Goal: Task Accomplishment & Management: Use online tool/utility

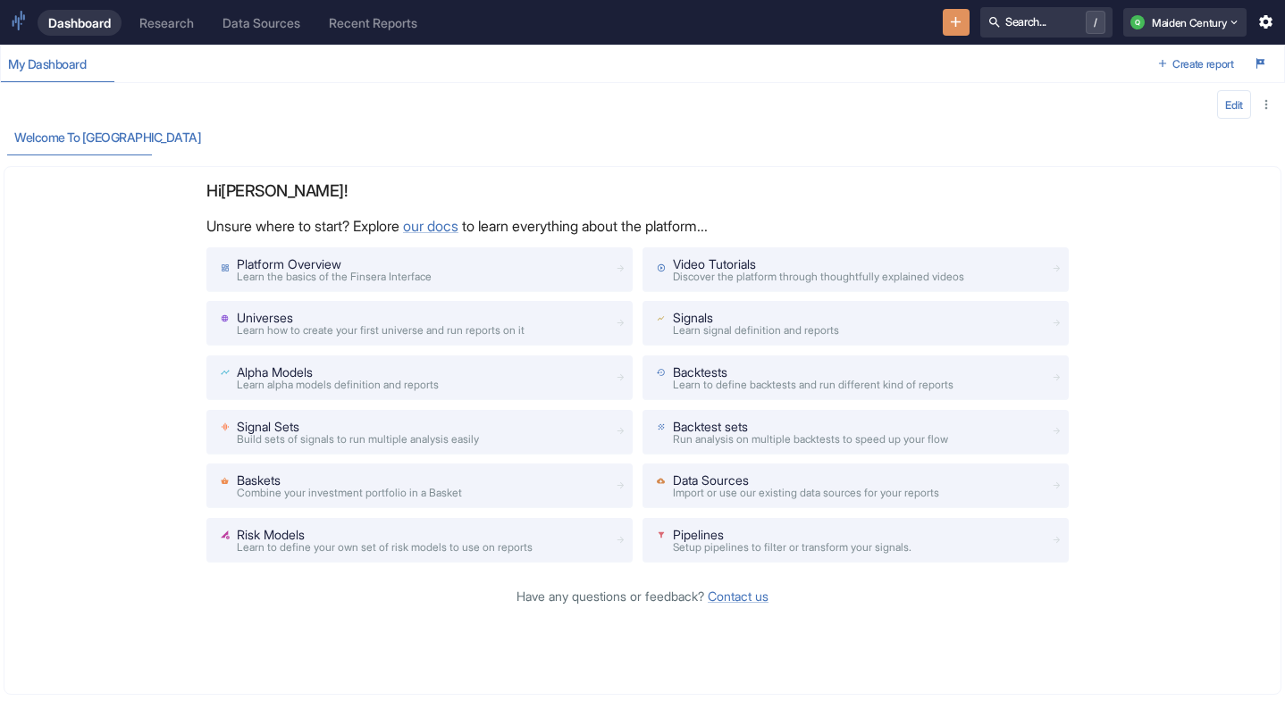
click at [957, 14] on button "New Resource" at bounding box center [957, 23] width 28 height 28
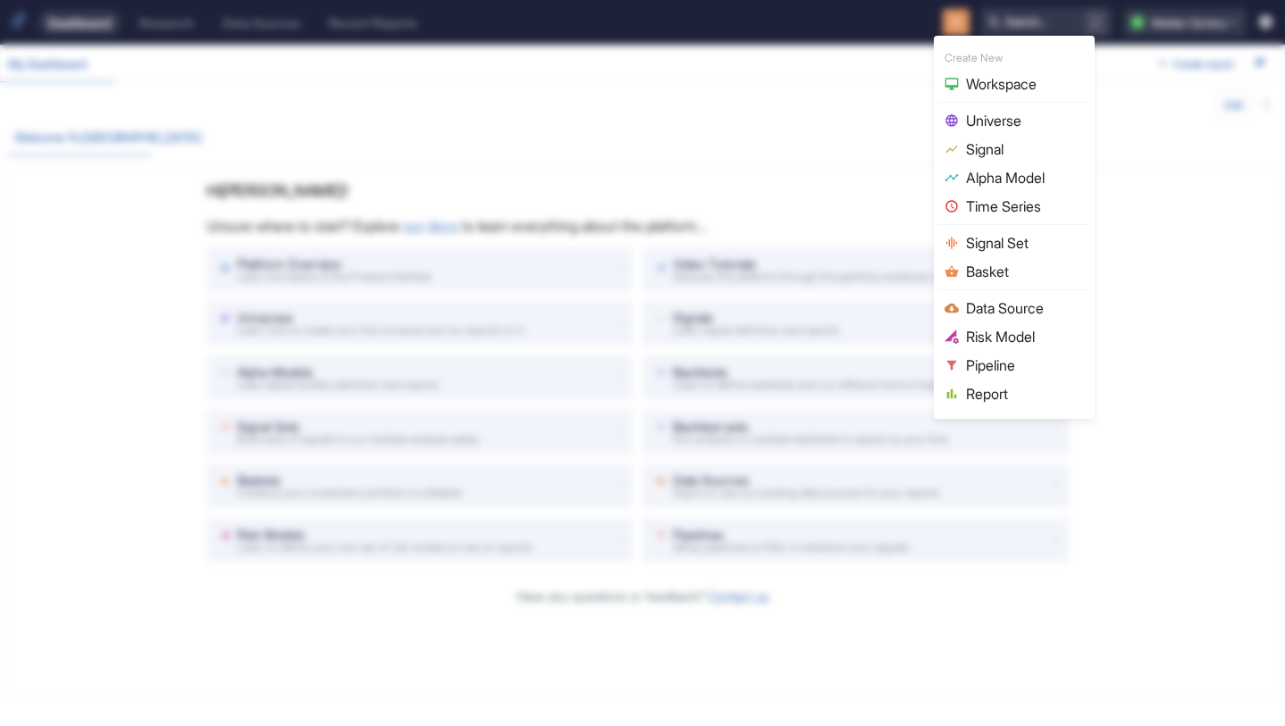
click at [994, 312] on span "Data Source" at bounding box center [1025, 308] width 118 height 21
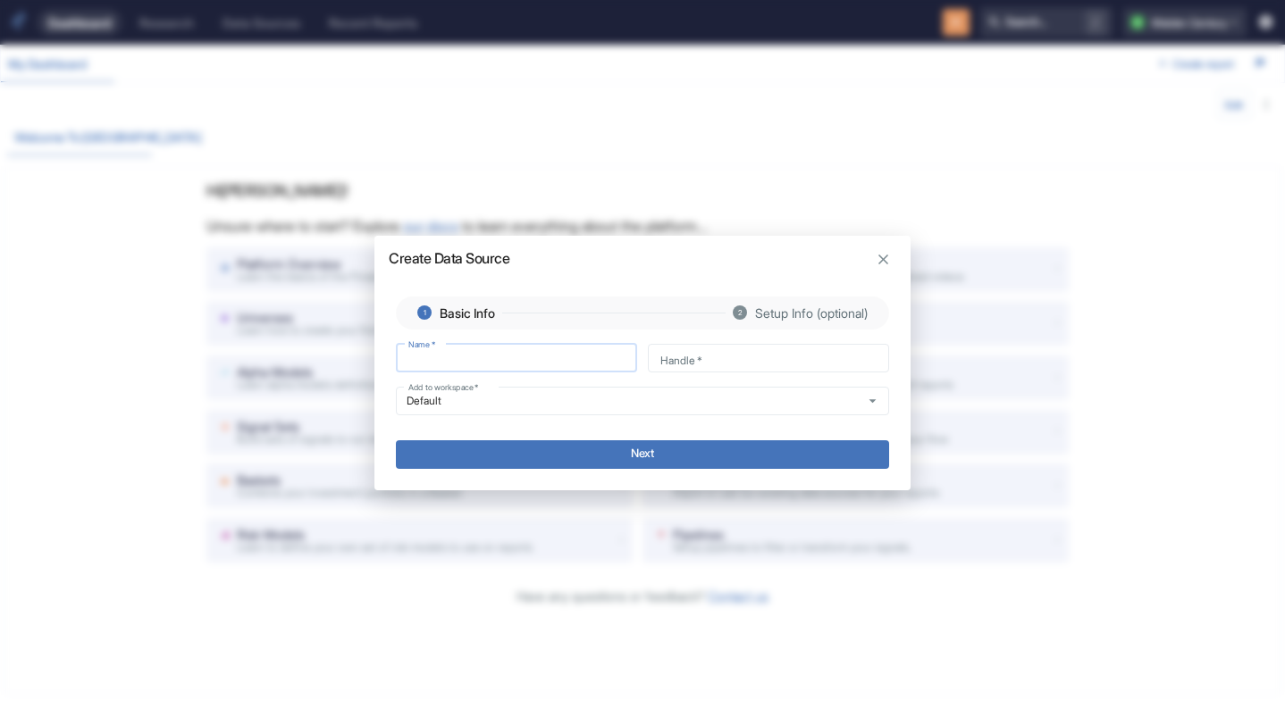
type input "C"
type input "c"
type input "CE"
type input "ce"
type input "CEI"
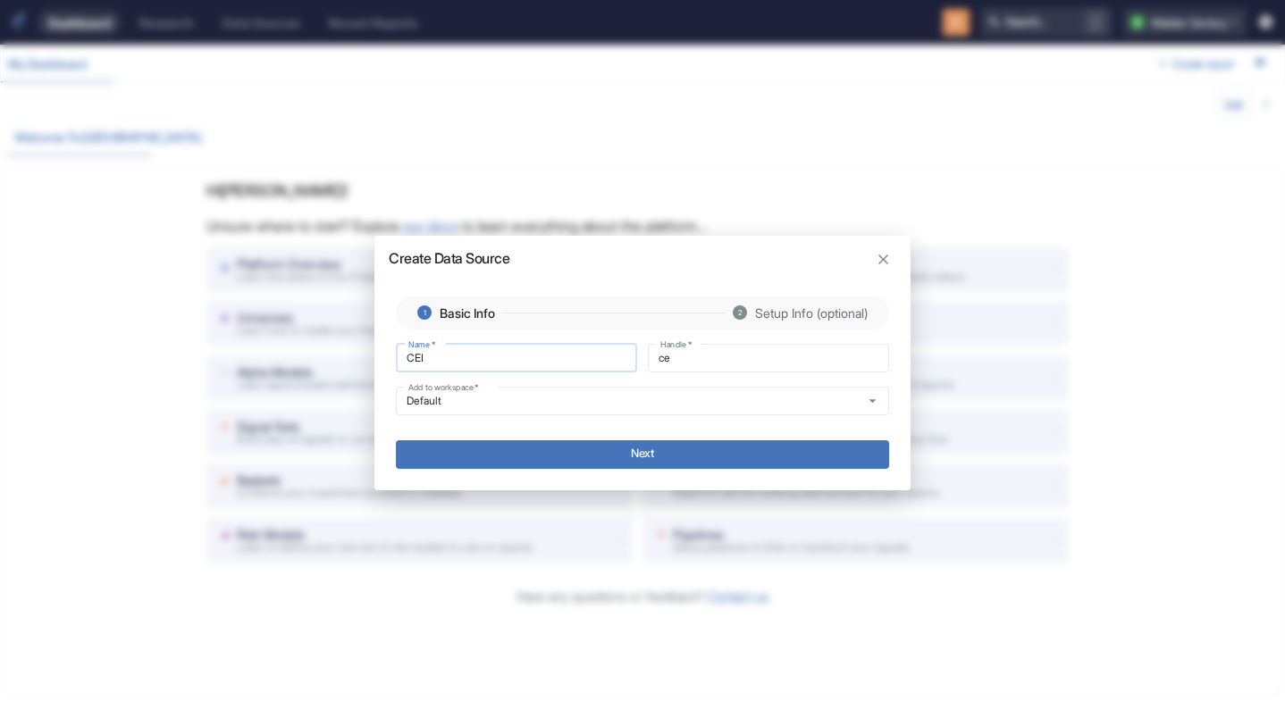
type input "cei"
type input "CEI."
type input "cei_"
type input "CEI.C"
type input "cei_c"
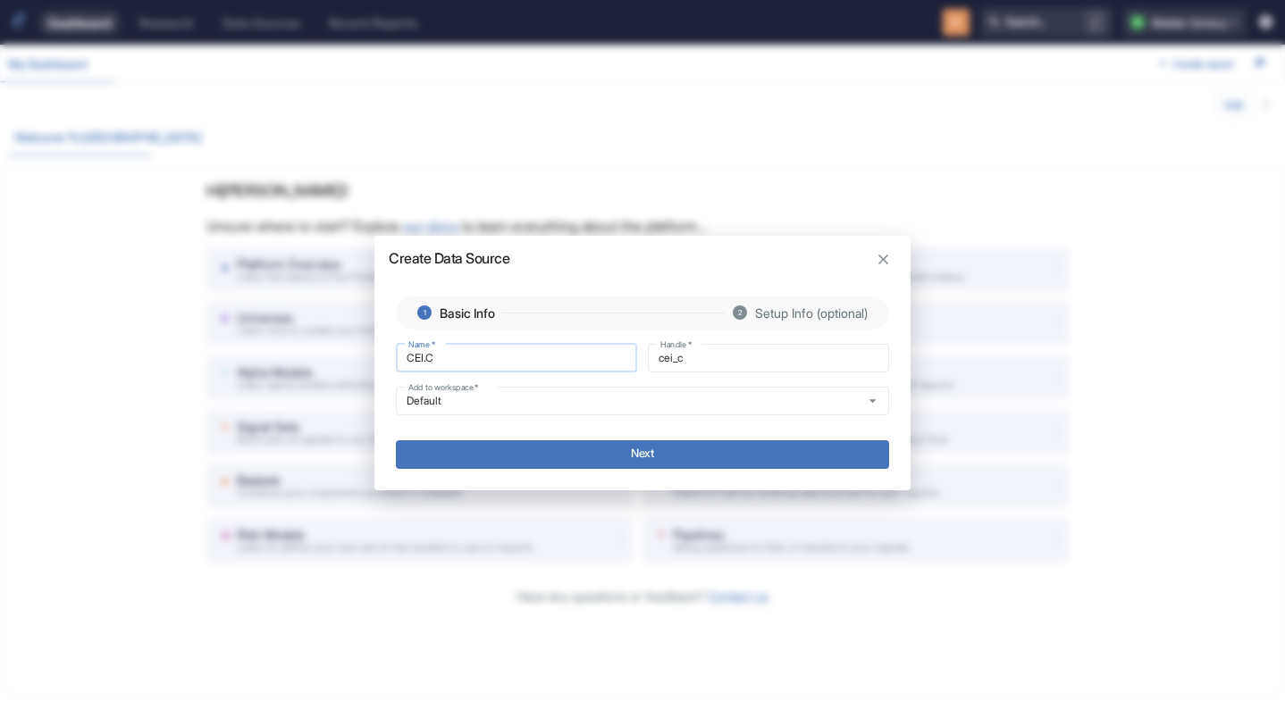
type input "[DOMAIN_NAME]"
type input "cei_ca"
type input "[DOMAIN_NAME]"
type input "cei_car"
type input "CEI.CARD"
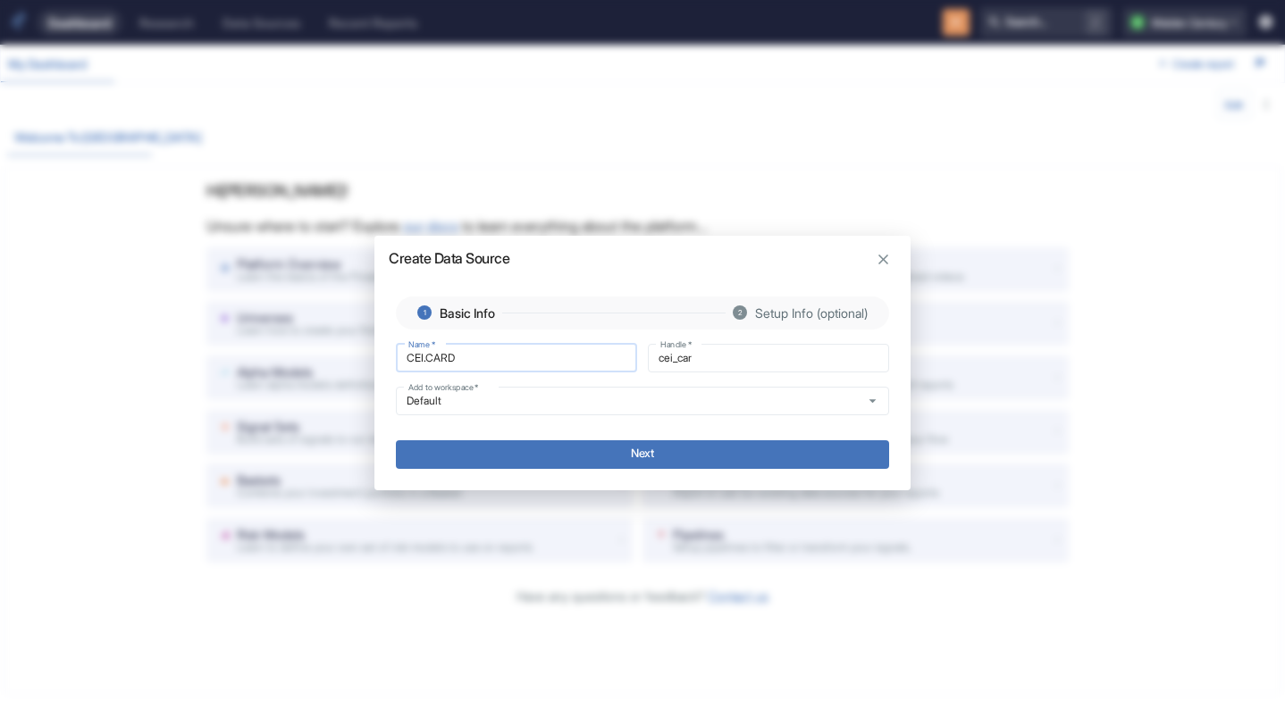
type input "cei_card"
type input "CEI.CARD-"
type input "cei_card_"
type input "CEI.CARD"
type input "cei_card"
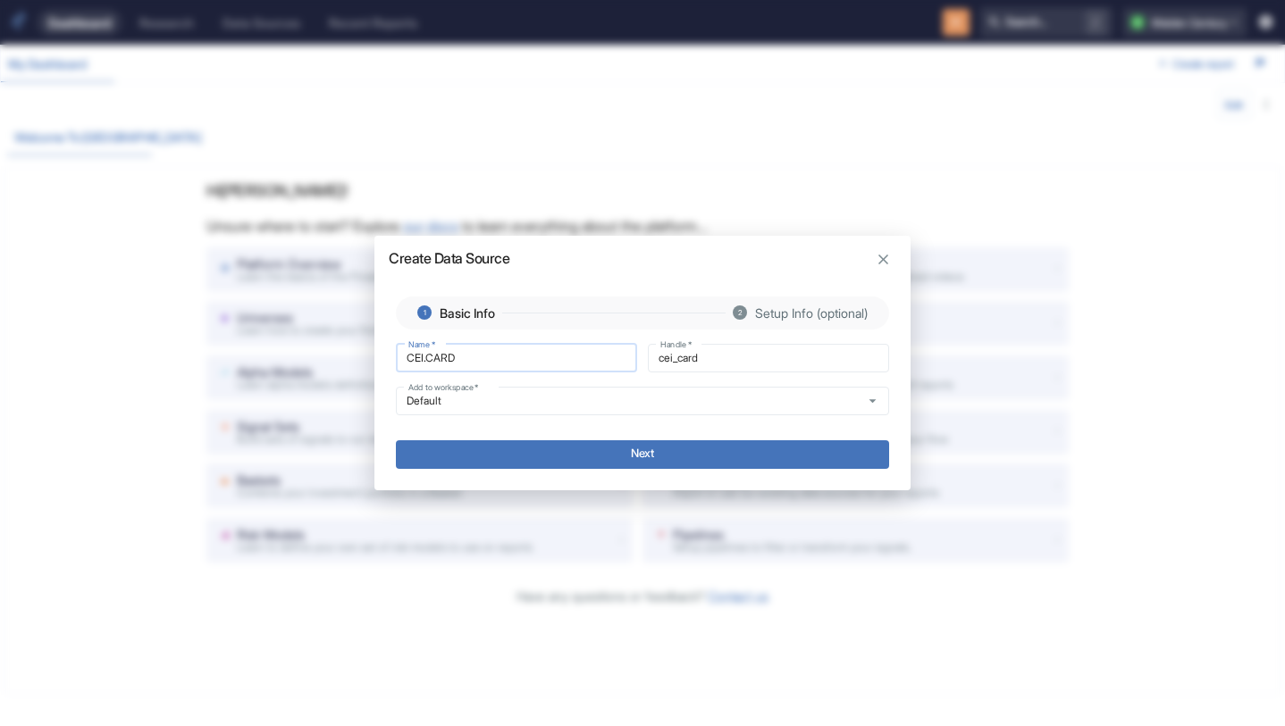
type input "CEI.CARD."
type input "cei_card_"
type input "CEI.CARD.N"
type input "cei_card_n"
type input "CEI.CARD.NM"
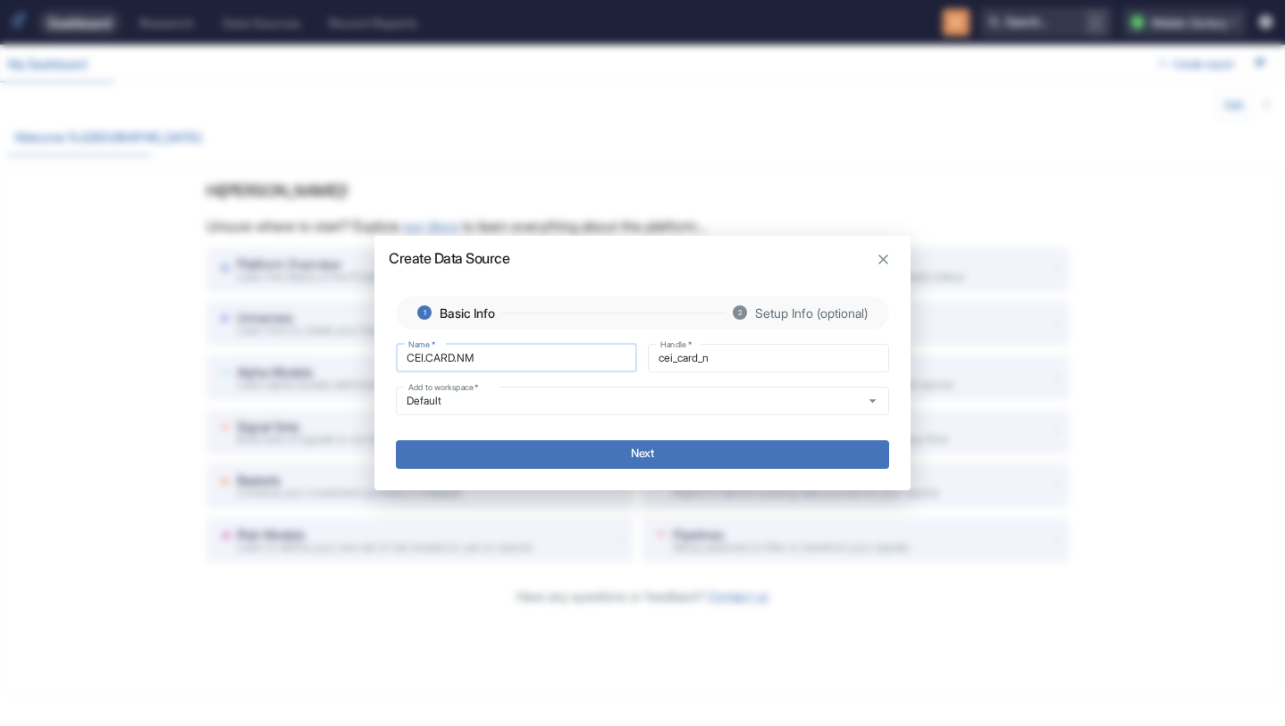
type input "cei_card_nm"
type input "CEI.CARD.NMS"
type input "cei_card_nms"
type input "CEI.CARD.NMS."
type input "cei_card_nms_"
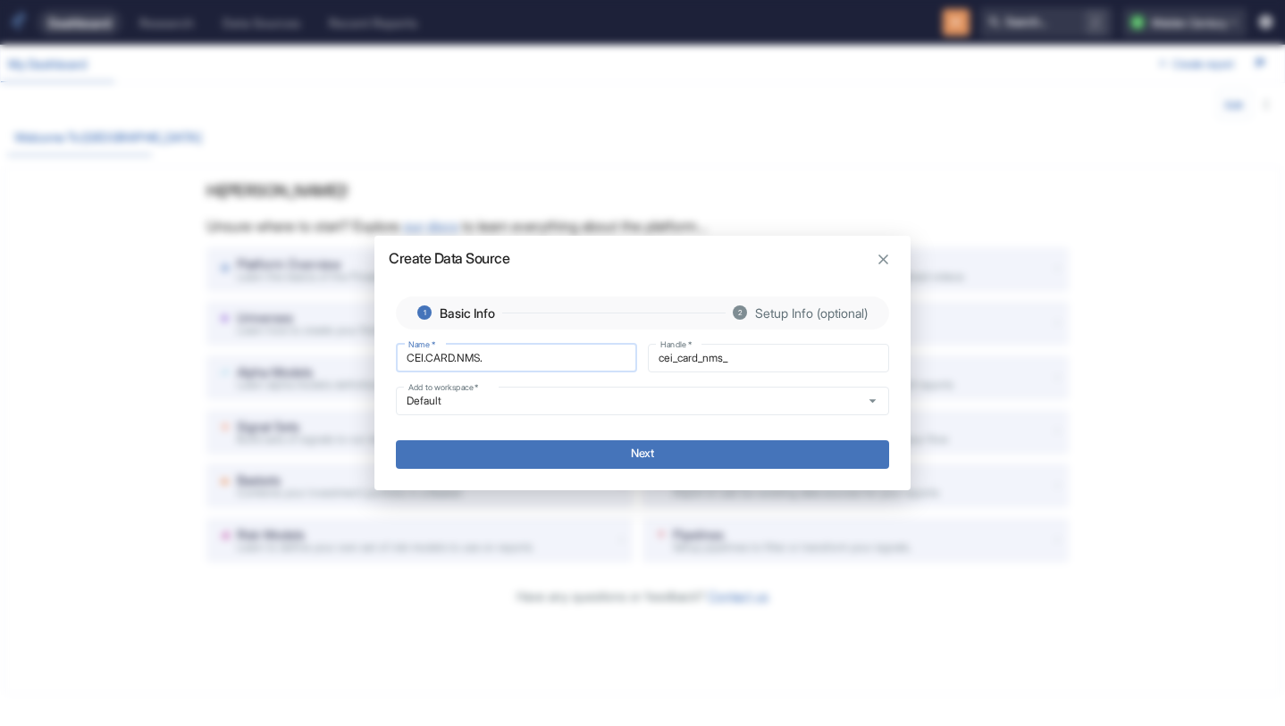
type input "CEI.CARD.NMS.P"
type input "cei_card_nms_p"
type input "CEI.CARD.NMS.PI"
type input "cei_card_nms_pi"
type input "CEI.CARD.NMS.PIT"
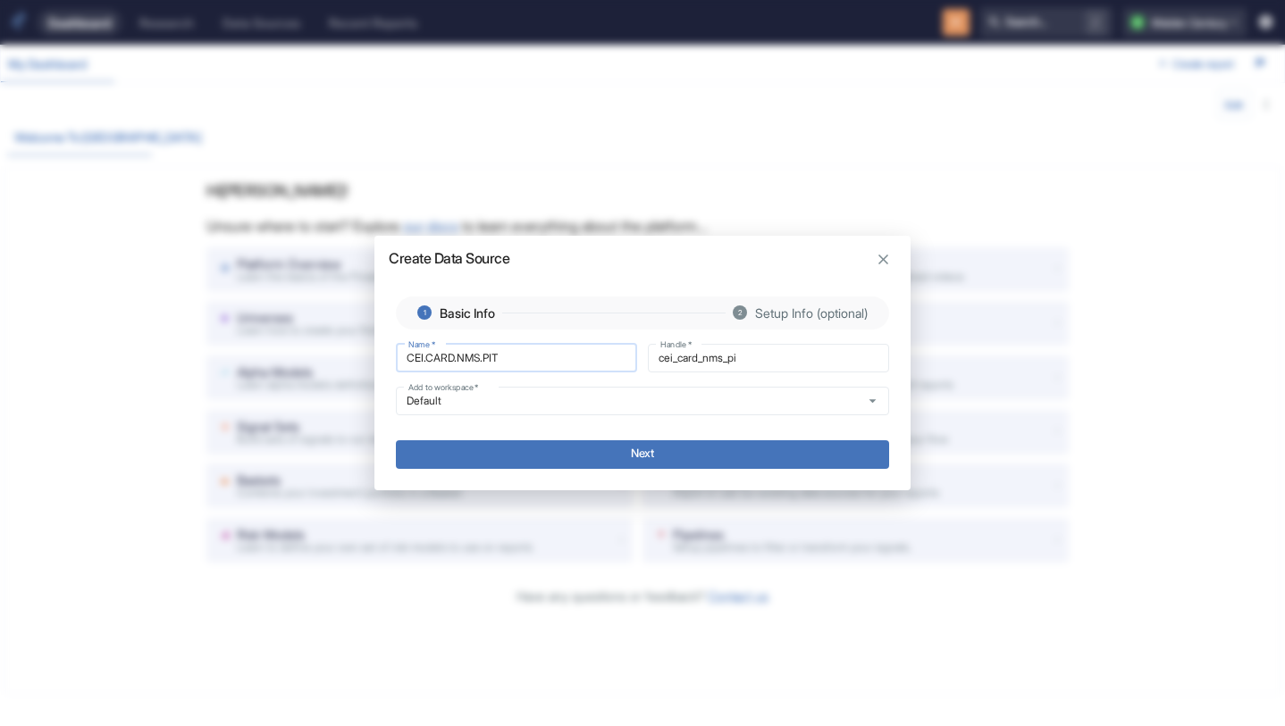
type input "cei_card_nms_pit"
type input "CEI.CARD.NMS.PIT"
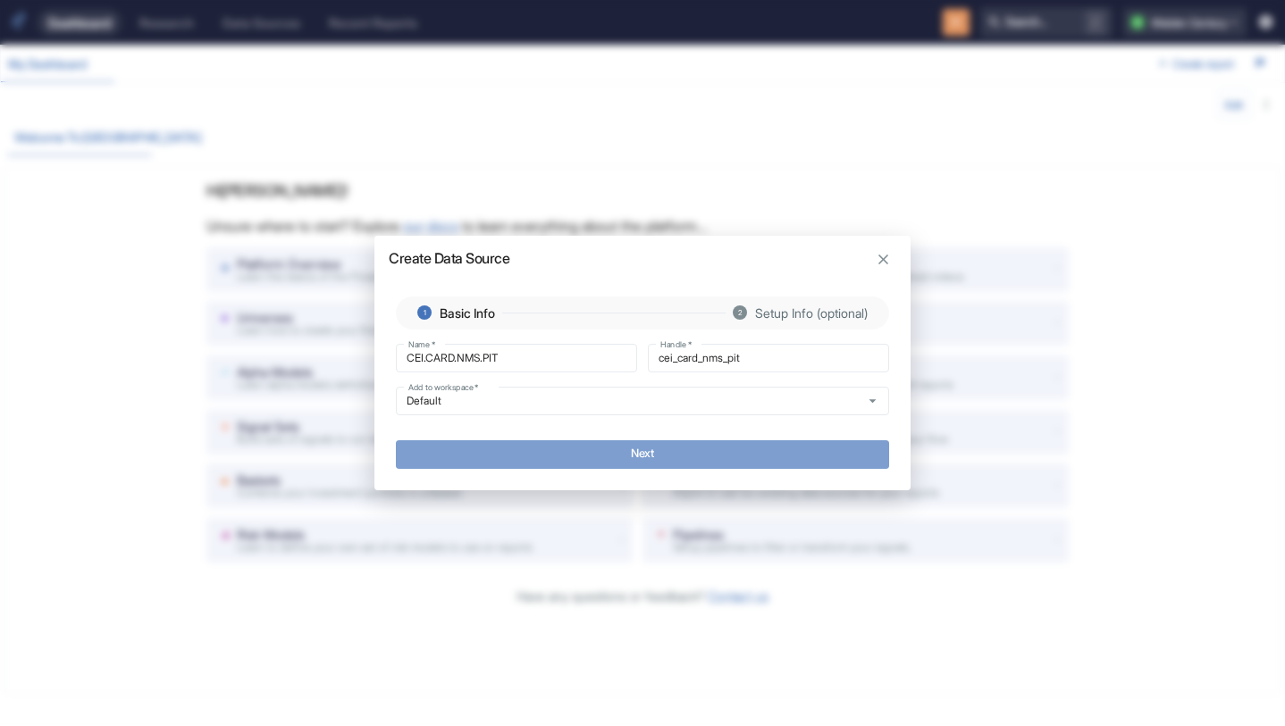
click at [605, 455] on button "Next" at bounding box center [642, 455] width 493 height 29
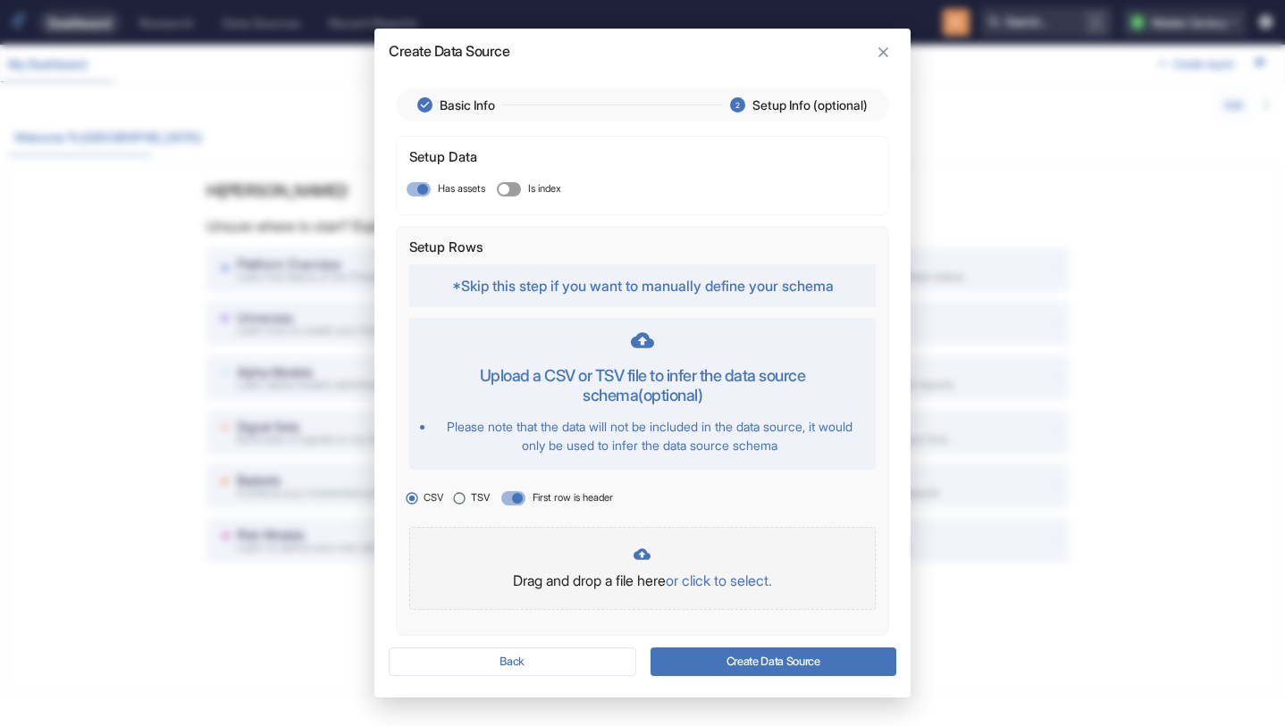
click at [733, 577] on p "or click to select." at bounding box center [719, 580] width 106 height 21
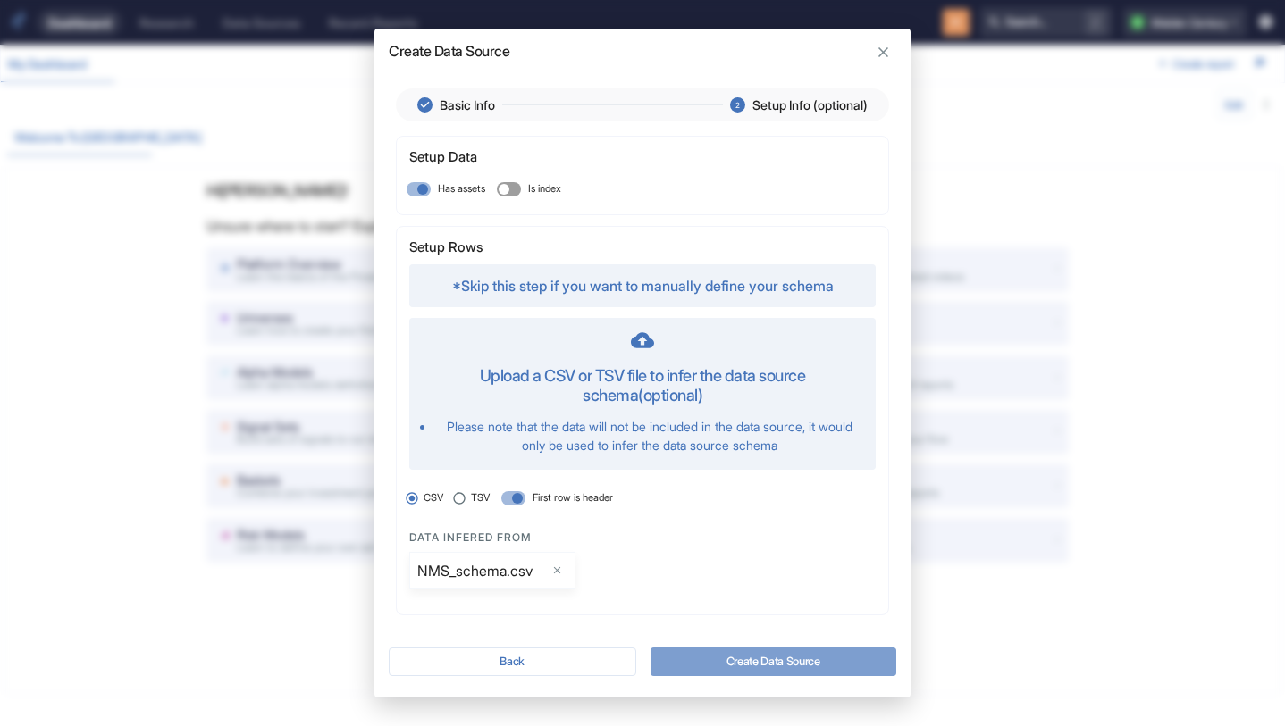
click at [771, 663] on button "Create Data Source" at bounding box center [774, 662] width 246 height 29
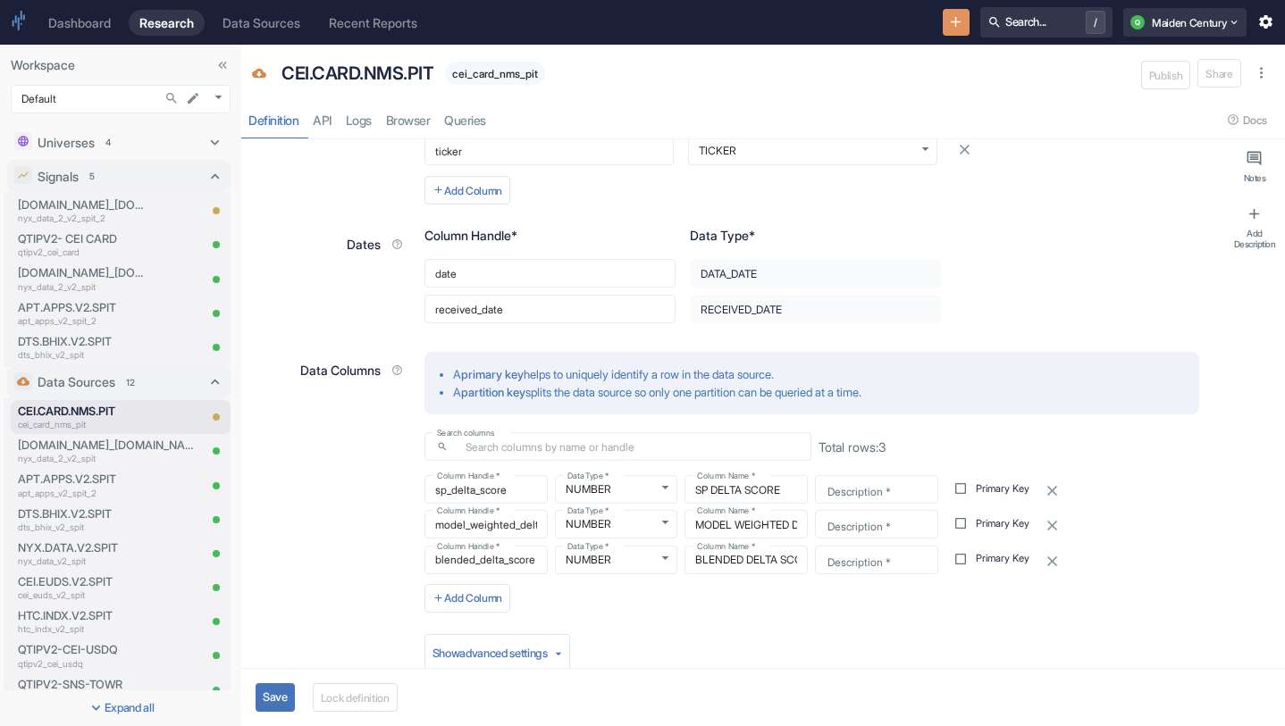
scroll to position [522, 0]
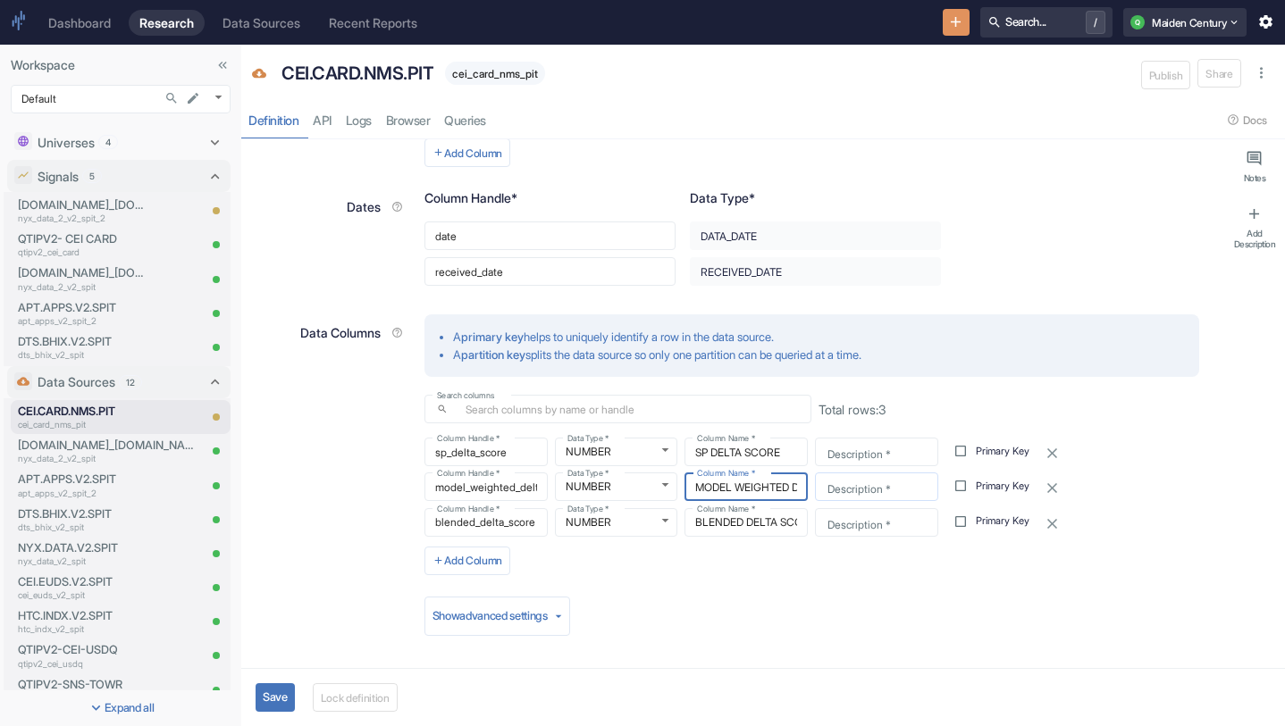
drag, startPoint x: 778, startPoint y: 479, endPoint x: 928, endPoint y: 475, distance: 150.2
click at [928, 475] on div "Column Handle * model_weighted_delta_score Column Handle * Data Type * NUMBER N…" at bounding box center [808, 485] width 782 height 38
click at [810, 483] on div "Description * Description *" at bounding box center [873, 485] width 130 height 38
click at [793, 484] on input "MODEL WEIGHTED DELTA SCORE" at bounding box center [745, 487] width 123 height 21
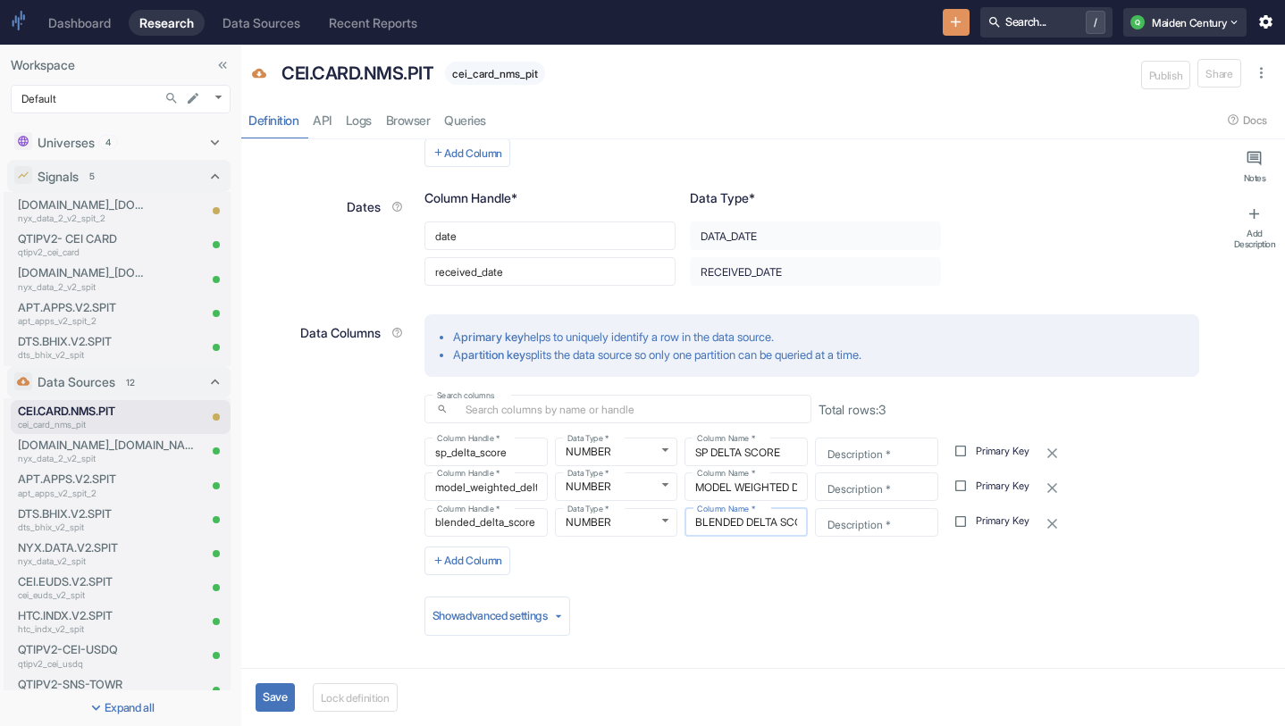
click at [750, 523] on input "BLENDED DELTA SCORE" at bounding box center [745, 522] width 123 height 21
click at [276, 695] on button "Save" at bounding box center [275, 698] width 39 height 29
click at [378, 693] on button "Lock definition" at bounding box center [360, 698] width 85 height 29
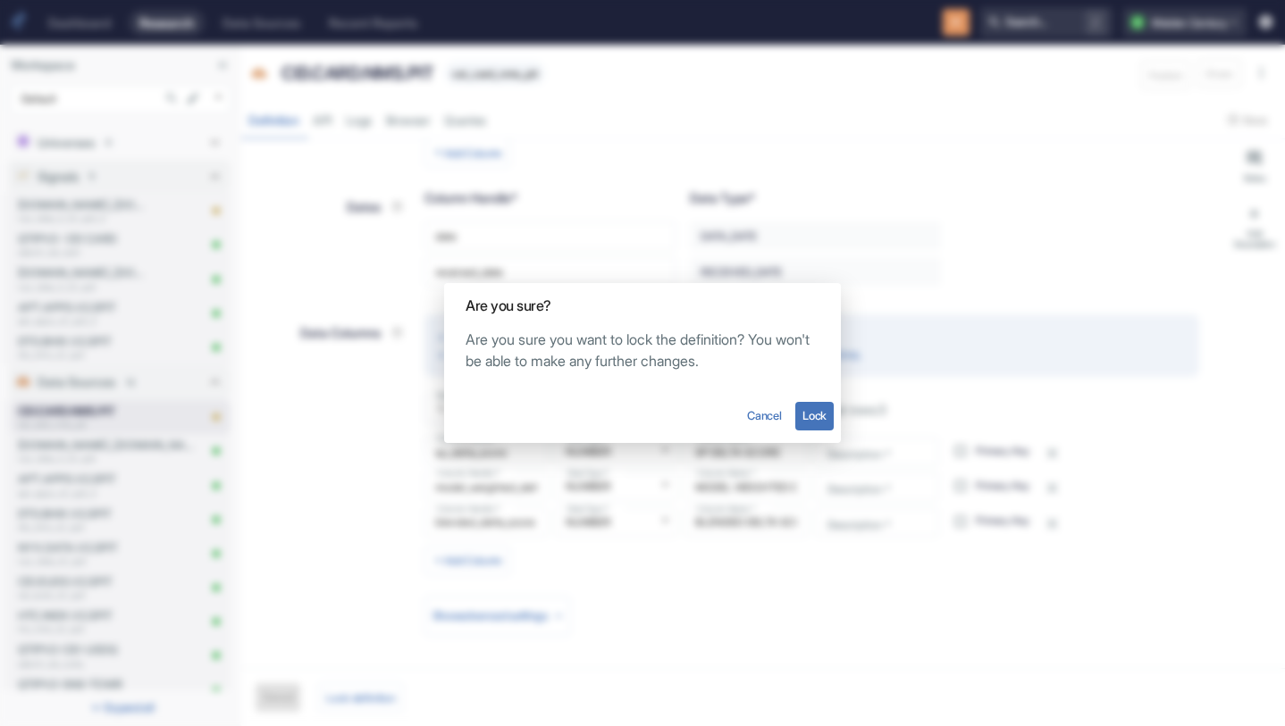
click at [827, 414] on button "Lock" at bounding box center [814, 416] width 38 height 29
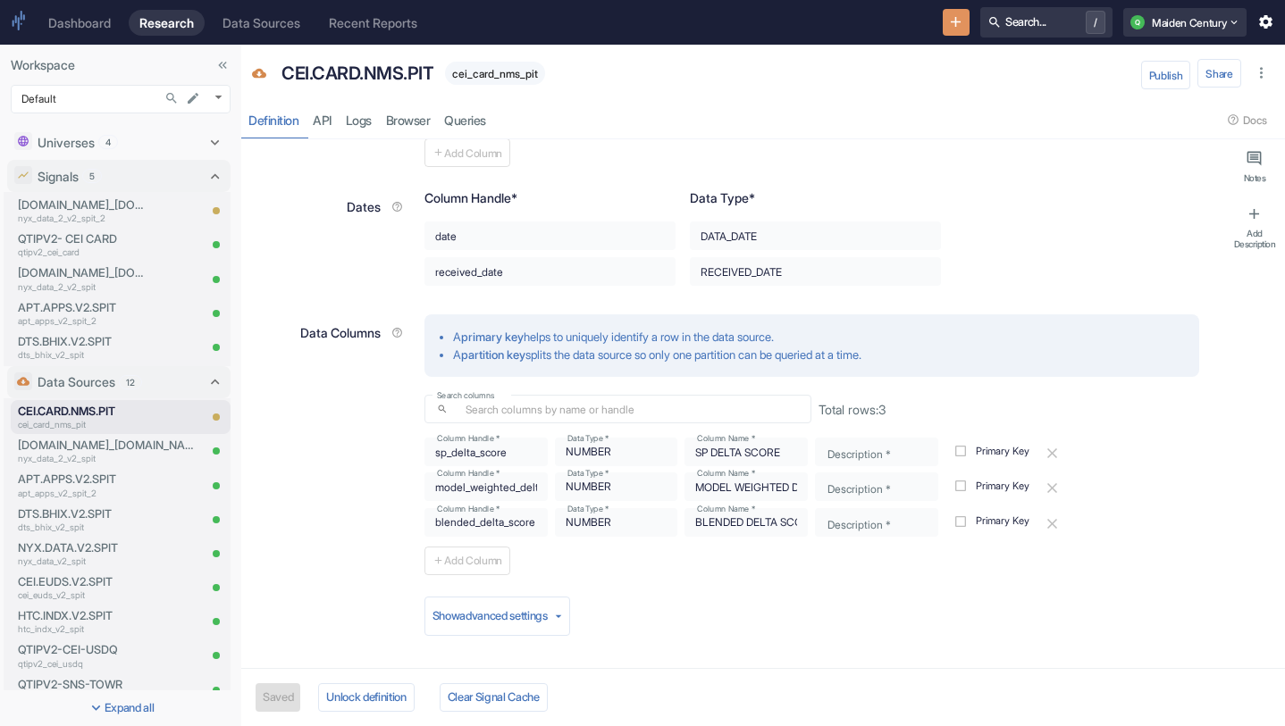
type textarea "x"
click at [329, 122] on link "API" at bounding box center [322, 120] width 33 height 37
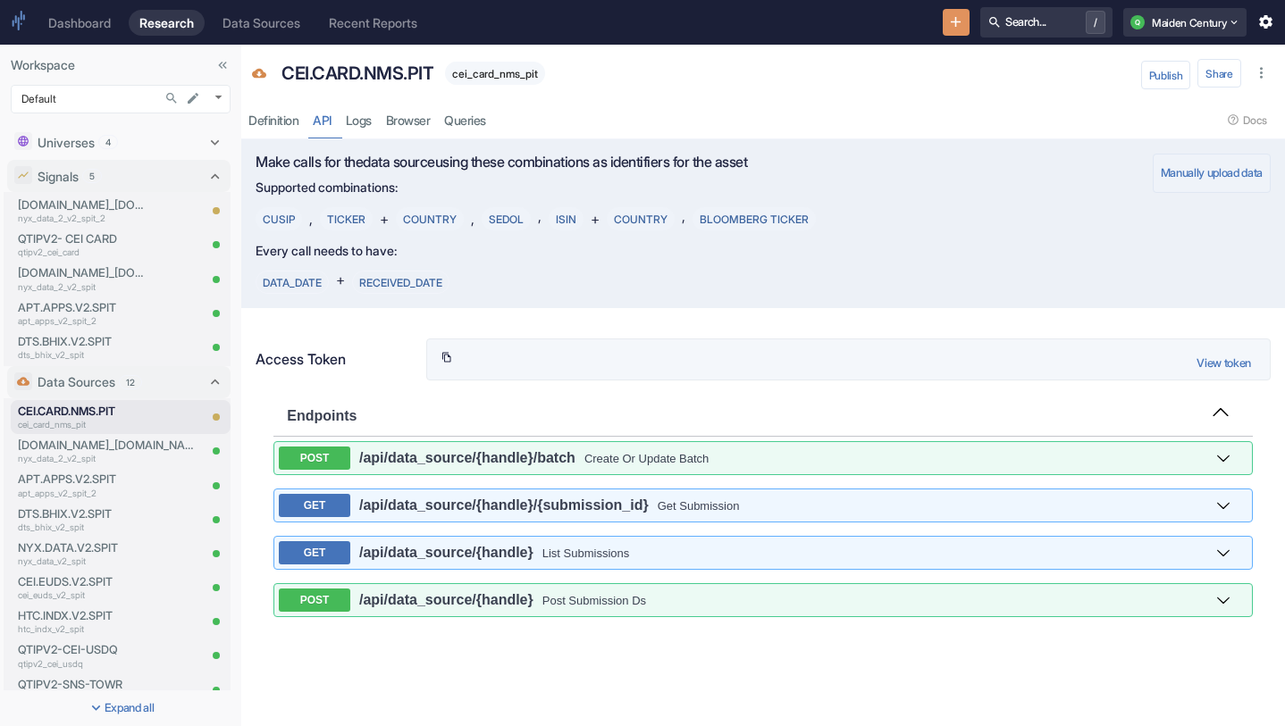
click at [1244, 180] on button "Manually upload data" at bounding box center [1212, 173] width 118 height 39
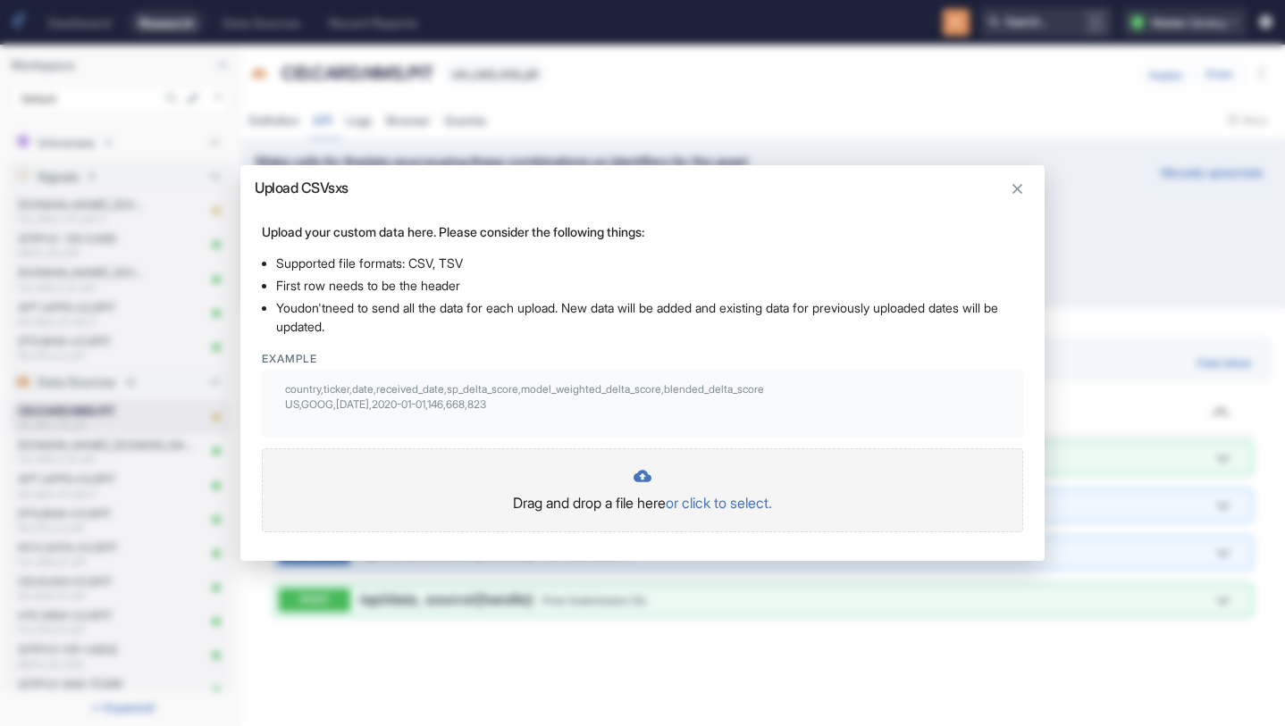
click at [728, 507] on p "or click to select." at bounding box center [719, 502] width 106 height 21
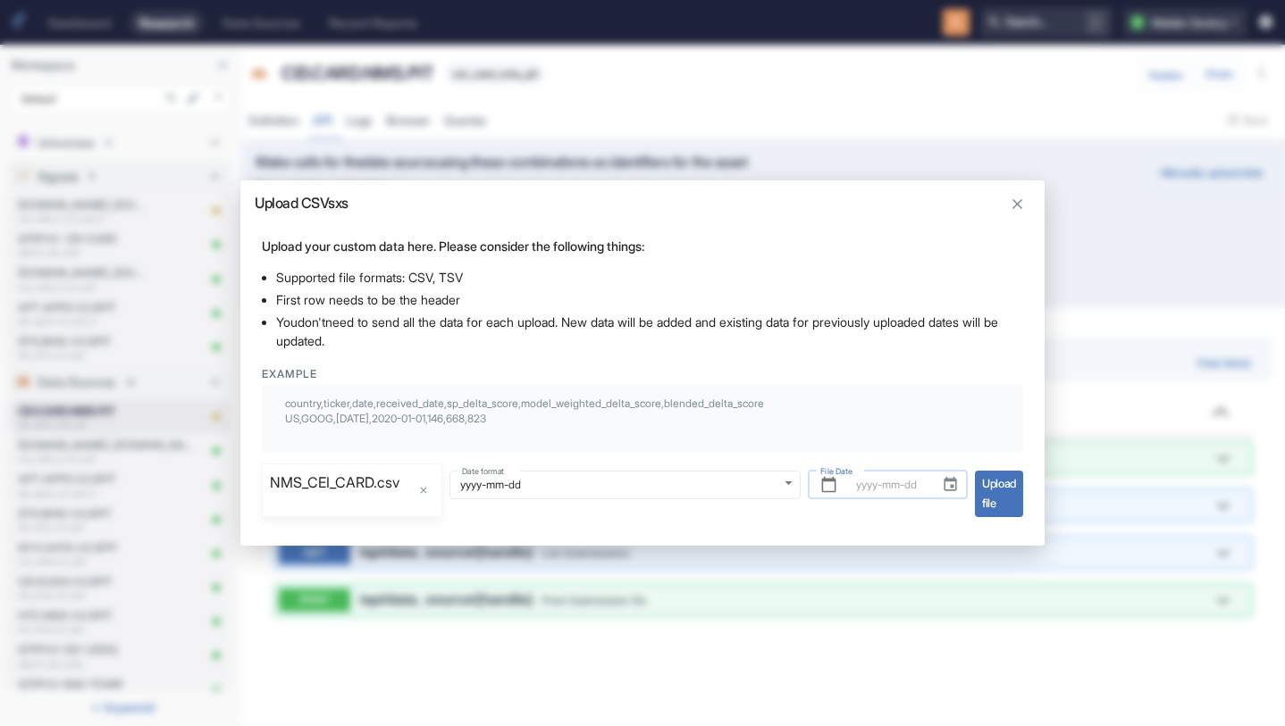
click at [885, 484] on input "File Date" at bounding box center [886, 484] width 82 height 21
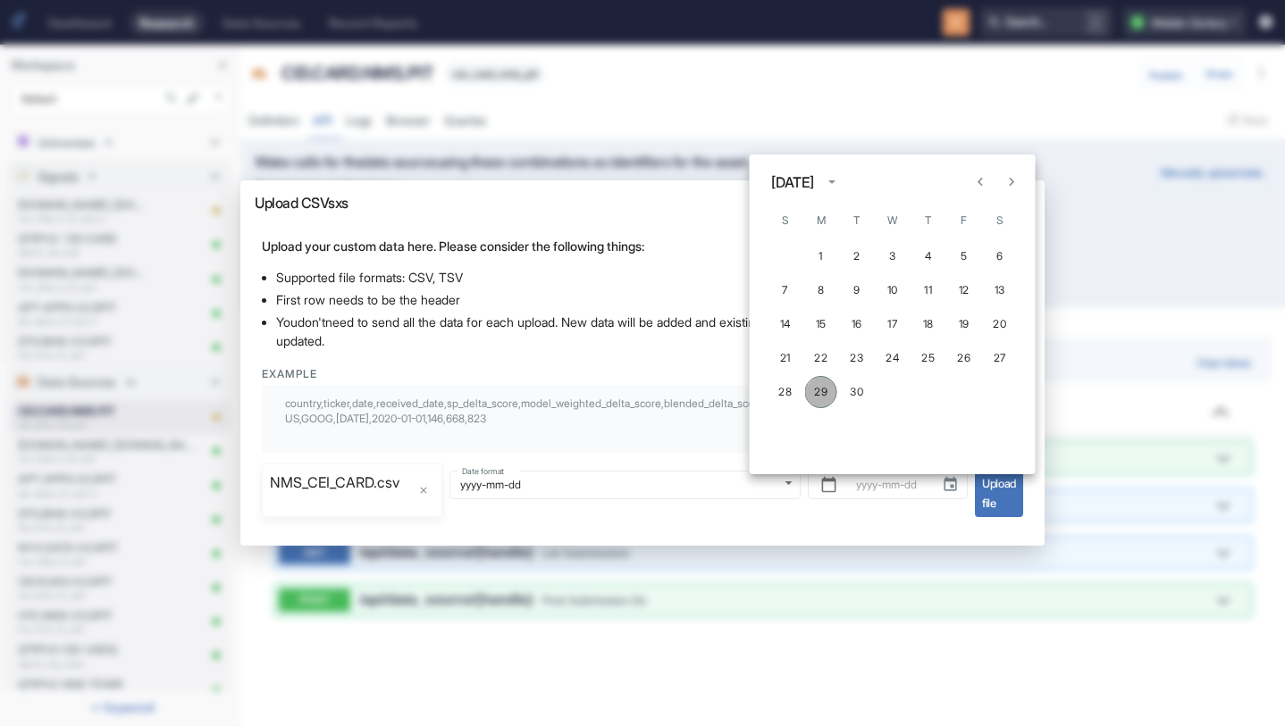
click at [823, 396] on button "29" at bounding box center [821, 392] width 32 height 32
type input "[DATE]"
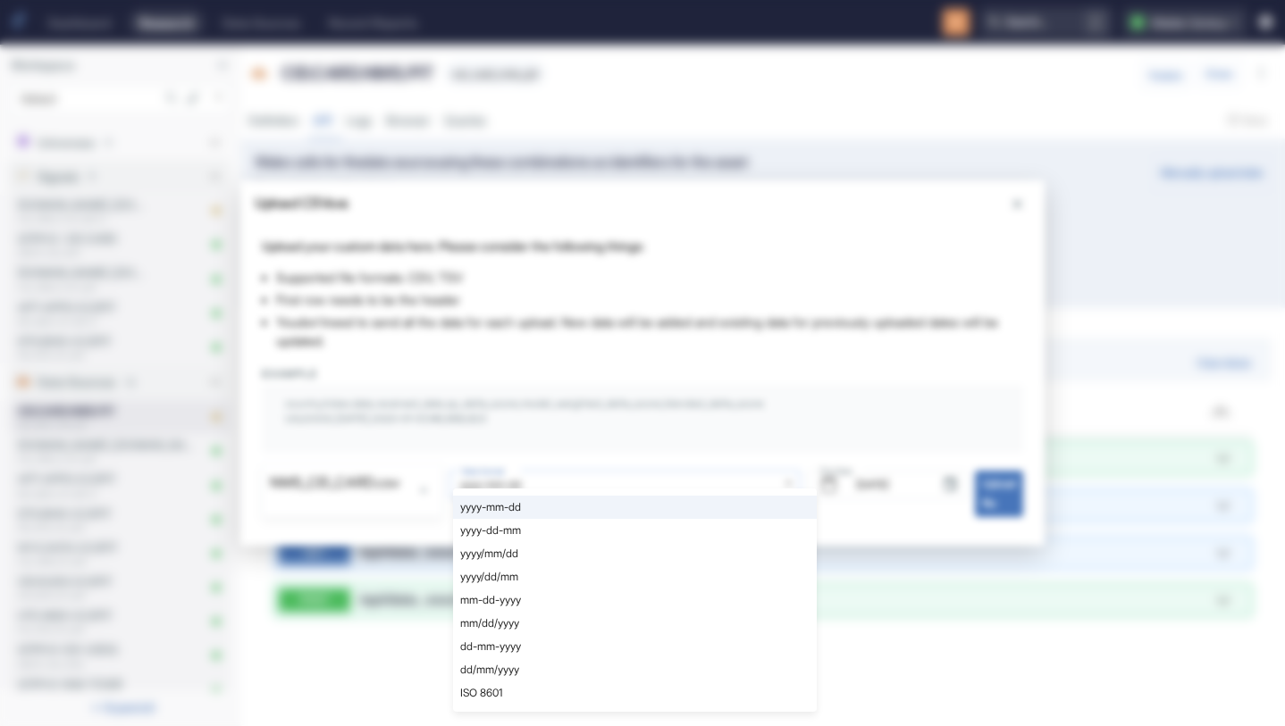
click at [690, 483] on body "Dashboard Research Data Sources Recent Reports Search... / Q Maiden Century Wor…" at bounding box center [642, 363] width 1285 height 726
click at [684, 501] on li "yyyy-mm-dd" at bounding box center [635, 507] width 364 height 23
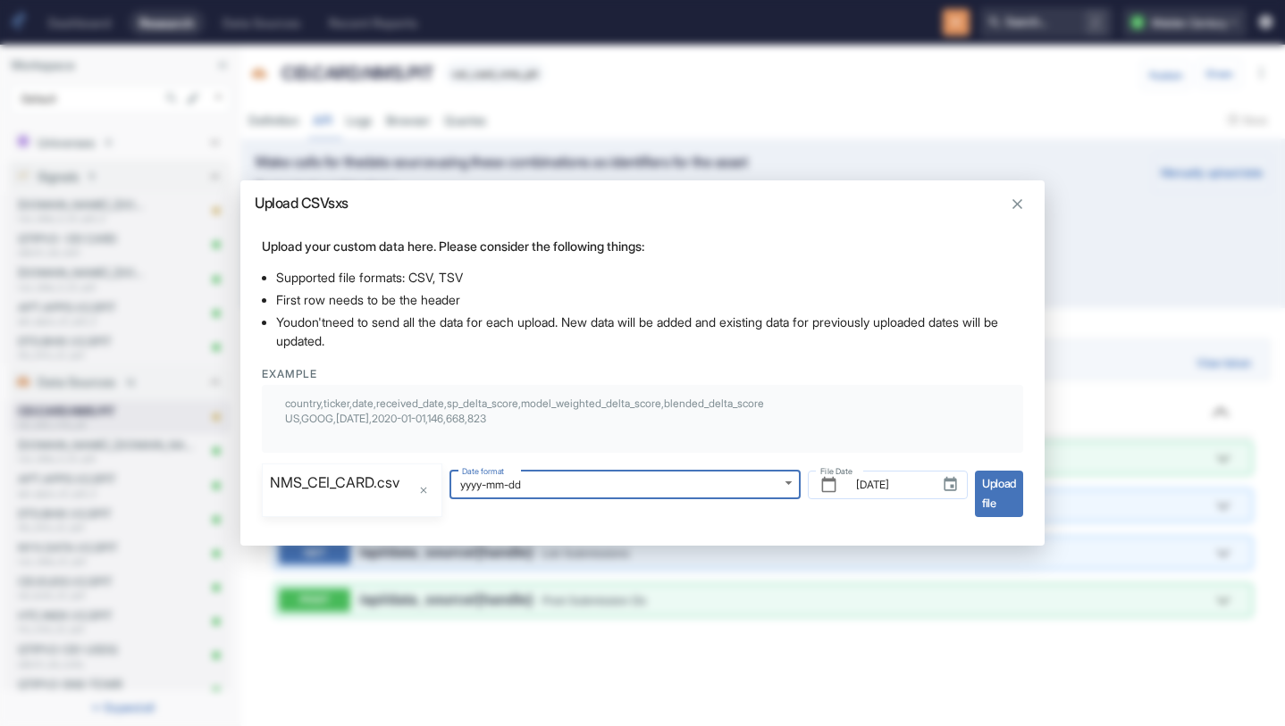
click at [937, 483] on button "Choose date, selected date is Sep 29, 2025" at bounding box center [950, 484] width 31 height 31
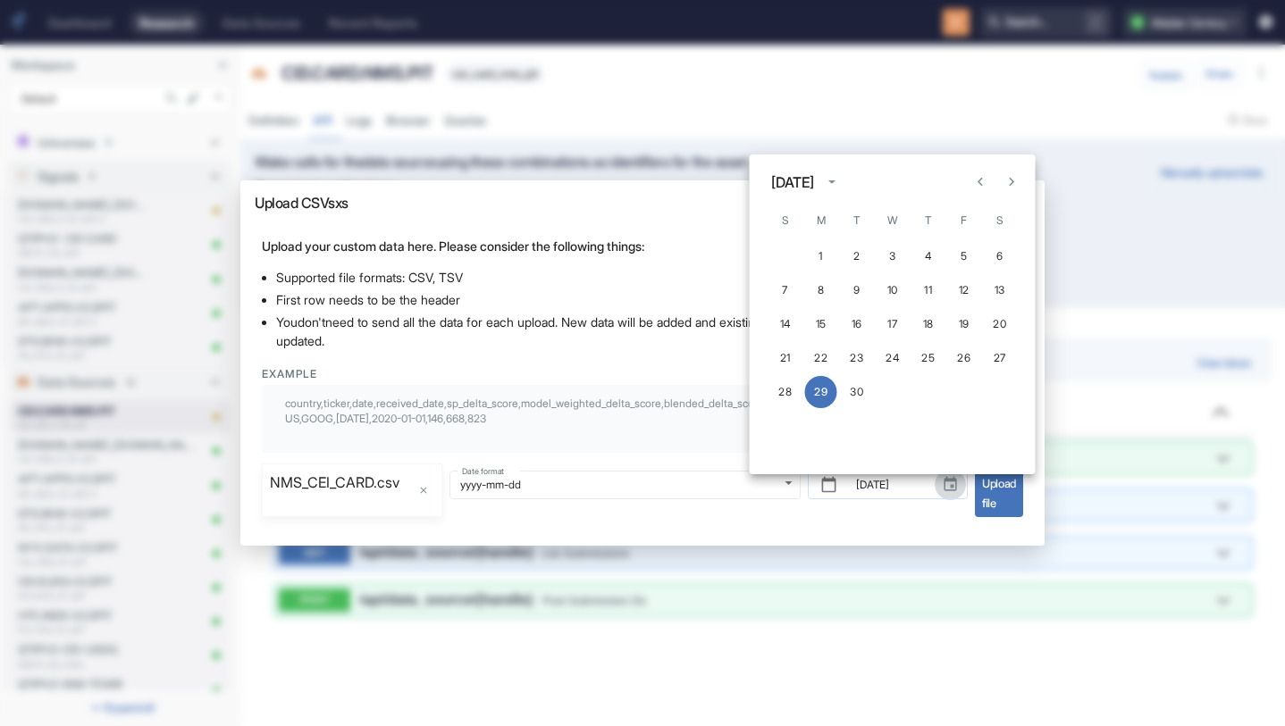
click at [937, 483] on button "Choose date, selected date is Sep 29, 2025" at bounding box center [950, 484] width 31 height 31
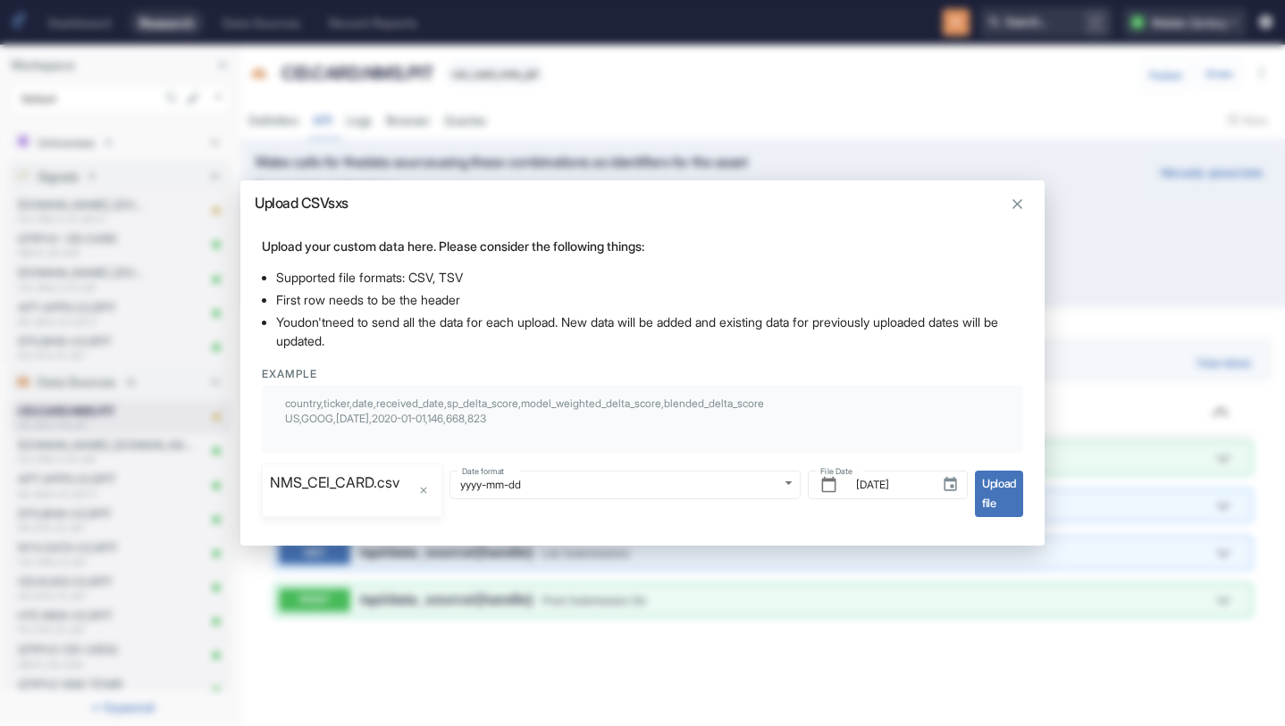
click at [1016, 490] on span "Upload file" at bounding box center [999, 494] width 48 height 47
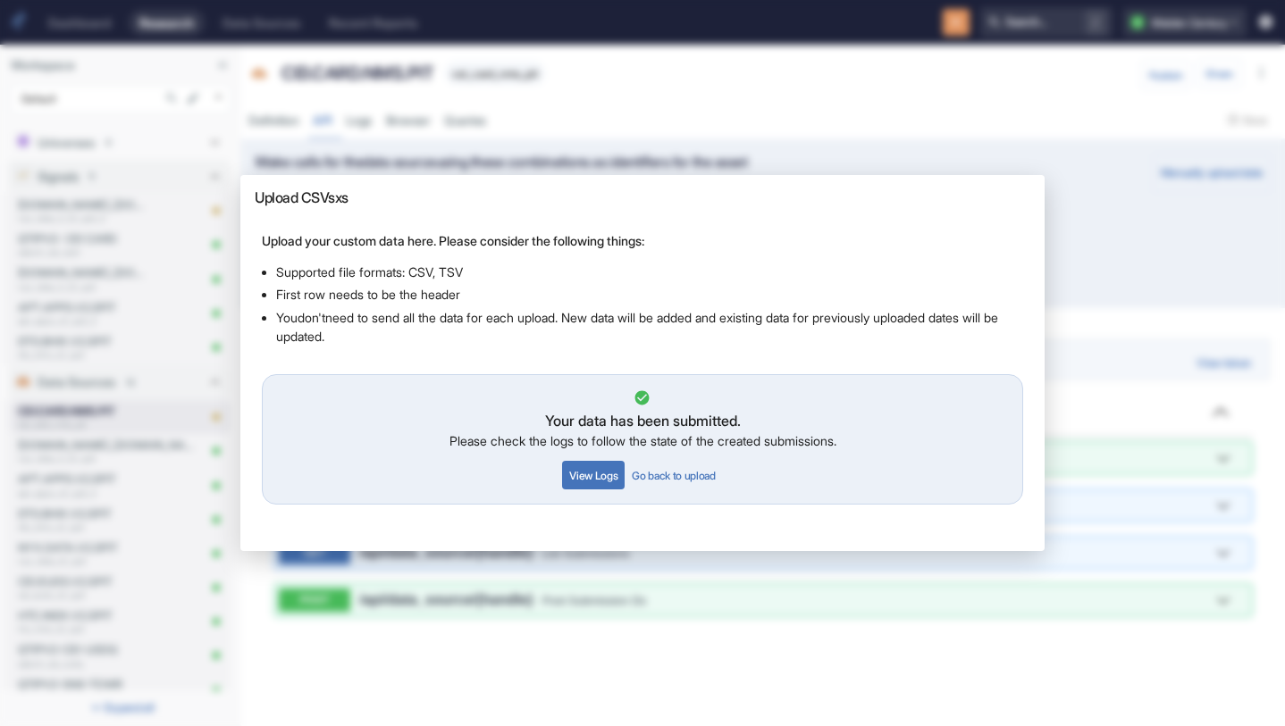
click at [599, 482] on button "View Logs" at bounding box center [593, 475] width 63 height 29
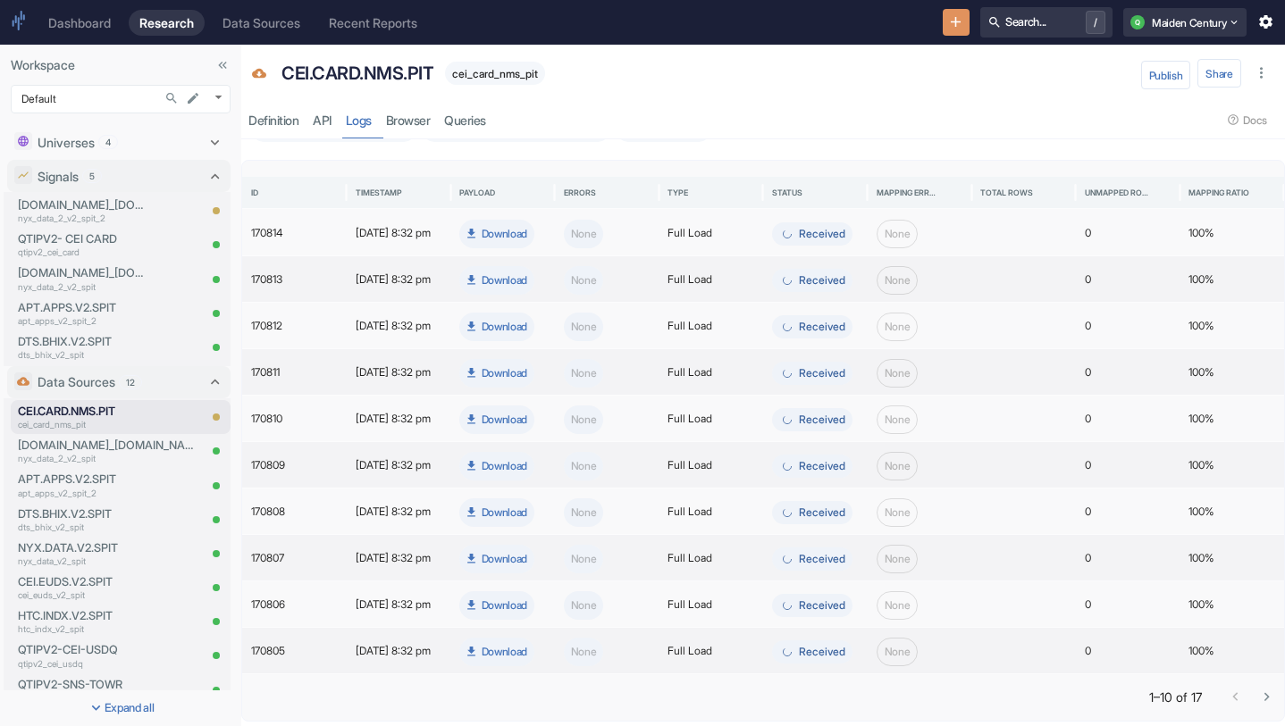
scroll to position [106, 0]
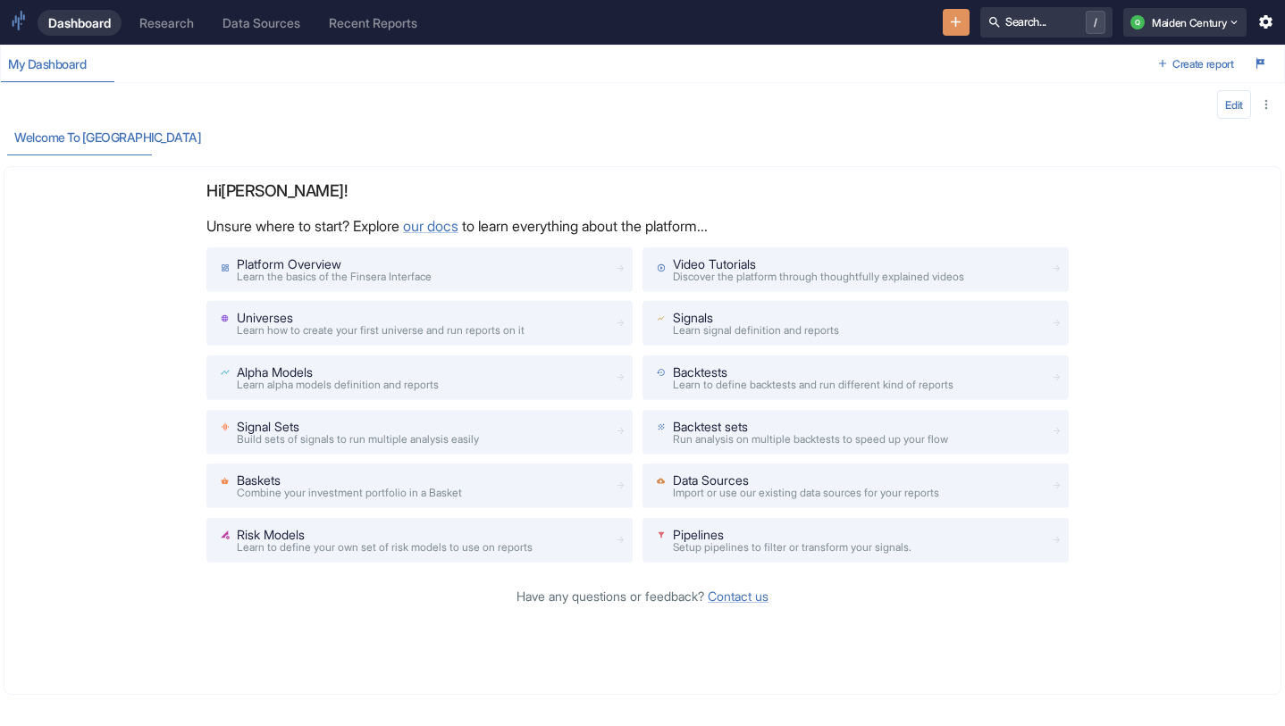
click at [165, 30] on link "Research" at bounding box center [167, 23] width 76 height 26
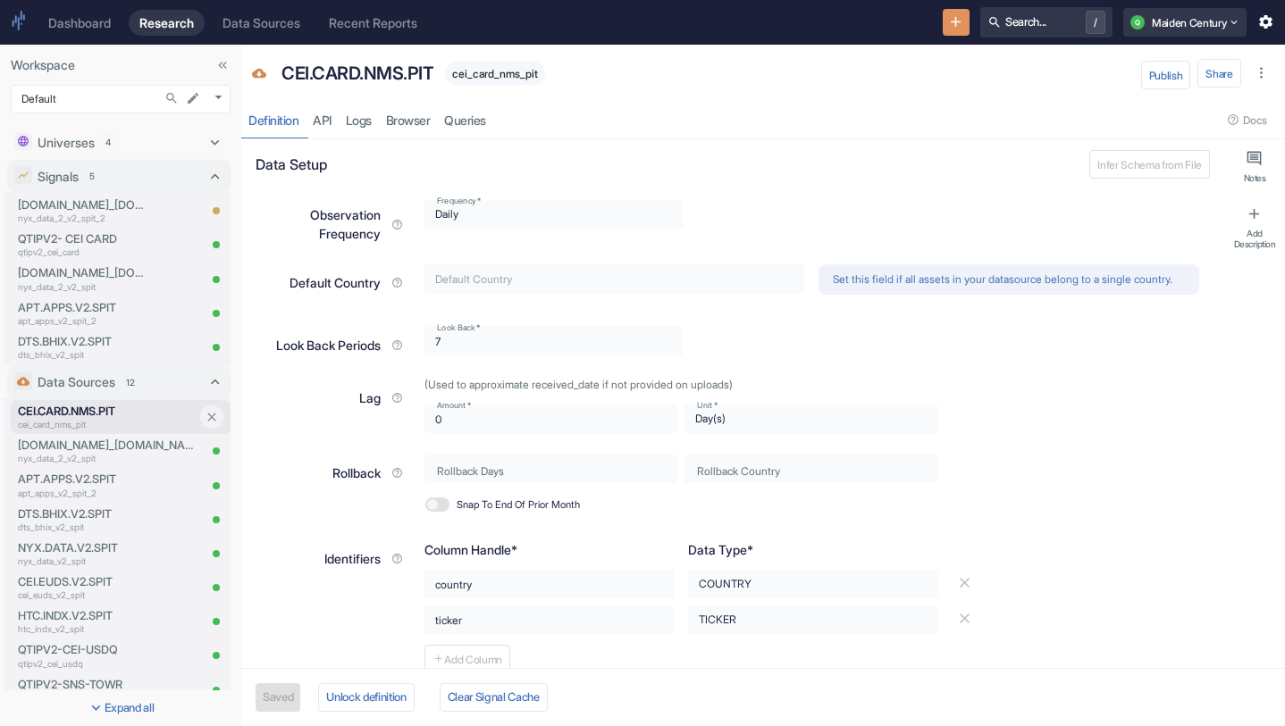
click at [117, 414] on p "CEI.CARD.NMS.PIT" at bounding box center [107, 411] width 179 height 17
type textarea "x"
click at [369, 112] on link "Logs" at bounding box center [359, 120] width 40 height 37
